Goal: Task Accomplishment & Management: Use online tool/utility

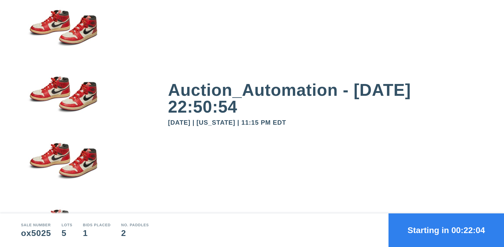
click at [447, 230] on button "Starting in 00:22:04" at bounding box center [447, 231] width 116 height 34
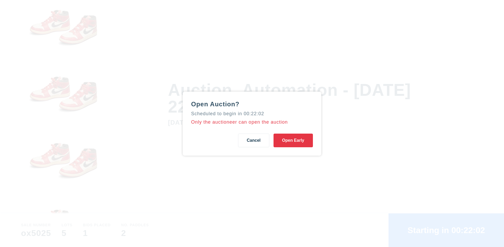
click at [293, 140] on button "Open Early" at bounding box center [293, 141] width 39 height 14
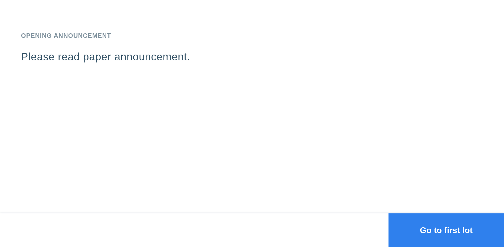
click at [447, 230] on button "Go to first lot" at bounding box center [447, 231] width 116 height 34
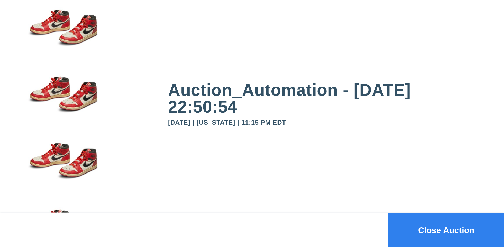
click at [447, 230] on button "Close Auction" at bounding box center [447, 231] width 116 height 34
